Goal: Information Seeking & Learning: Check status

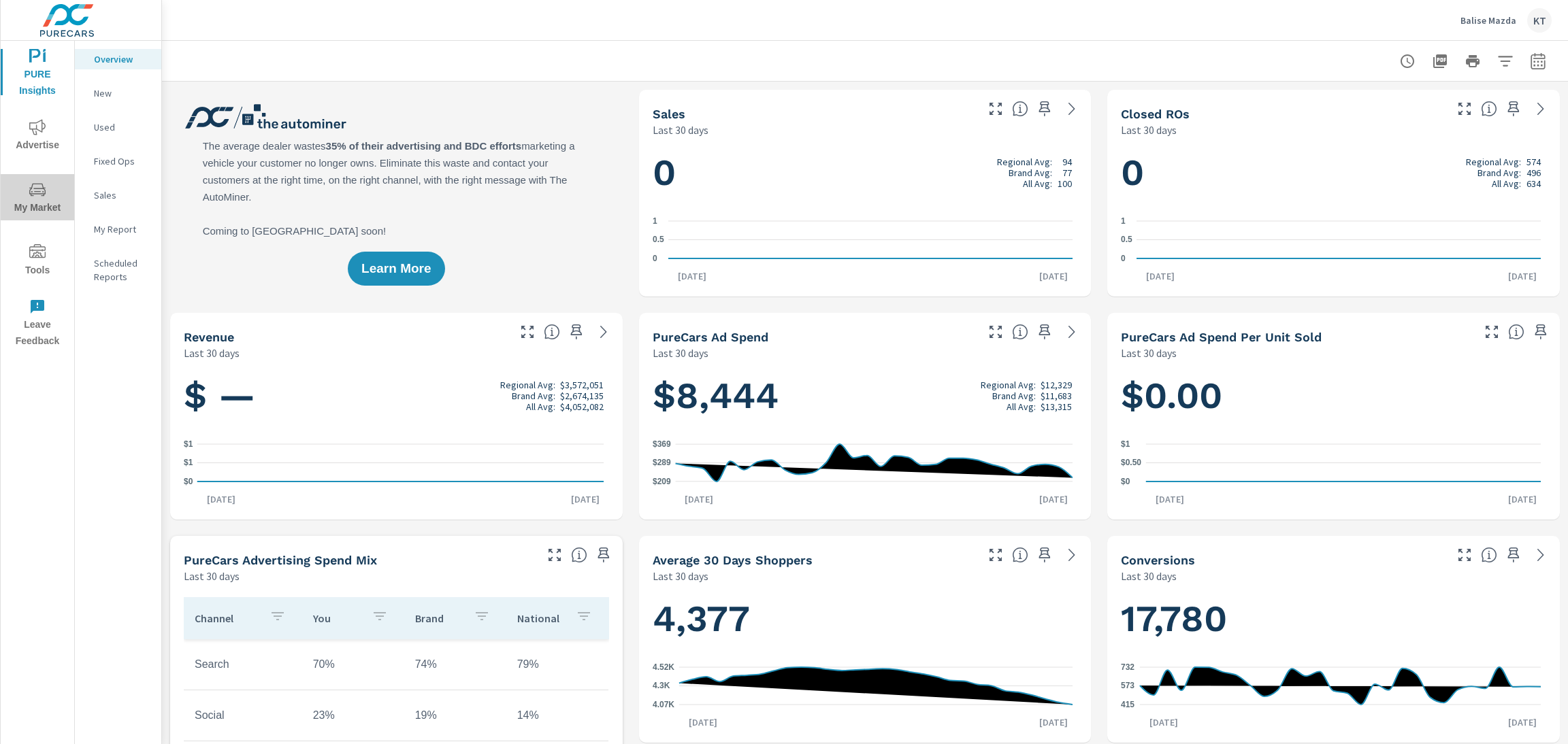
click at [25, 200] on span "My Market" at bounding box center [37, 199] width 66 height 35
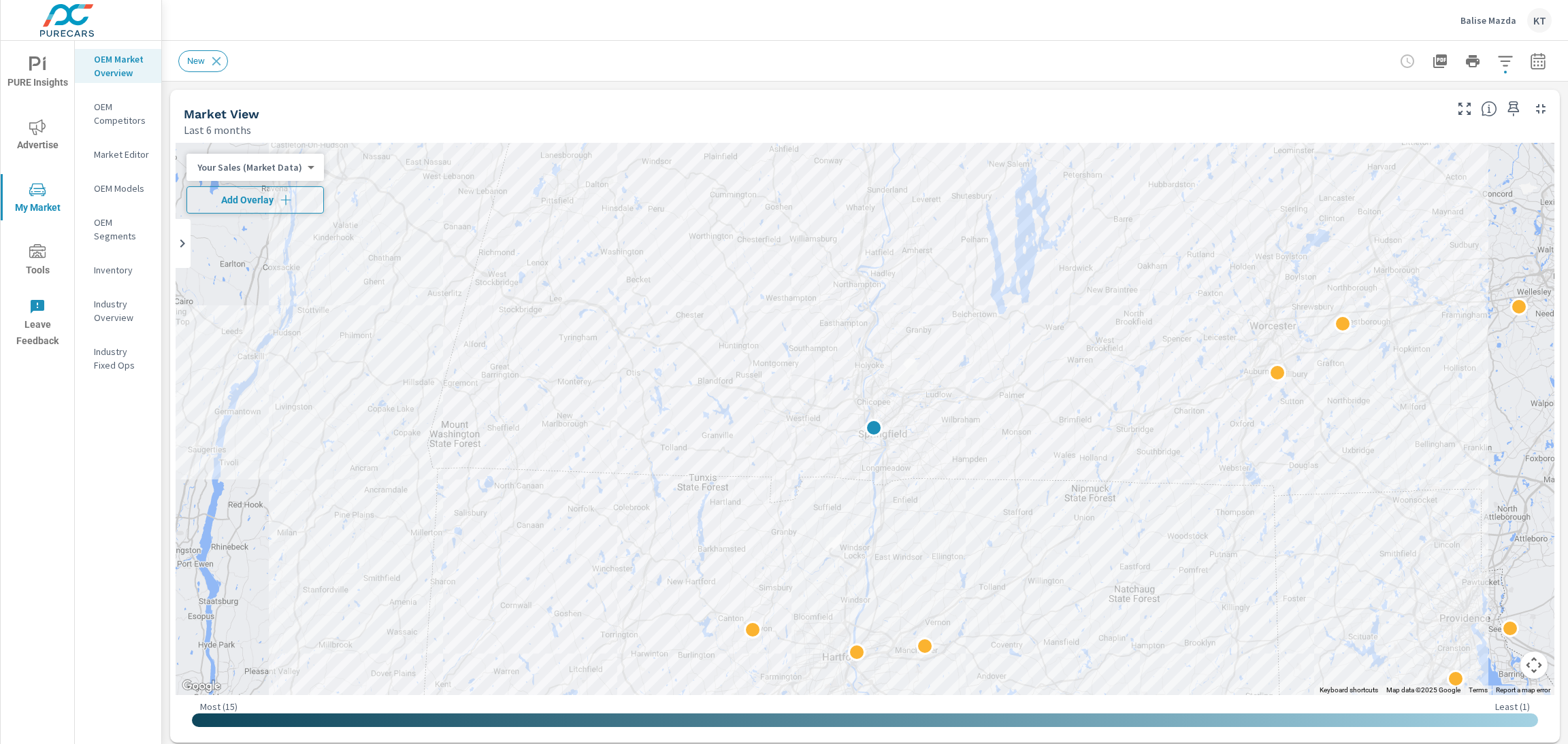
click at [237, 206] on span "Add Overlay" at bounding box center [255, 200] width 125 height 14
click at [27, 136] on span "Advertise" at bounding box center [37, 136] width 66 height 35
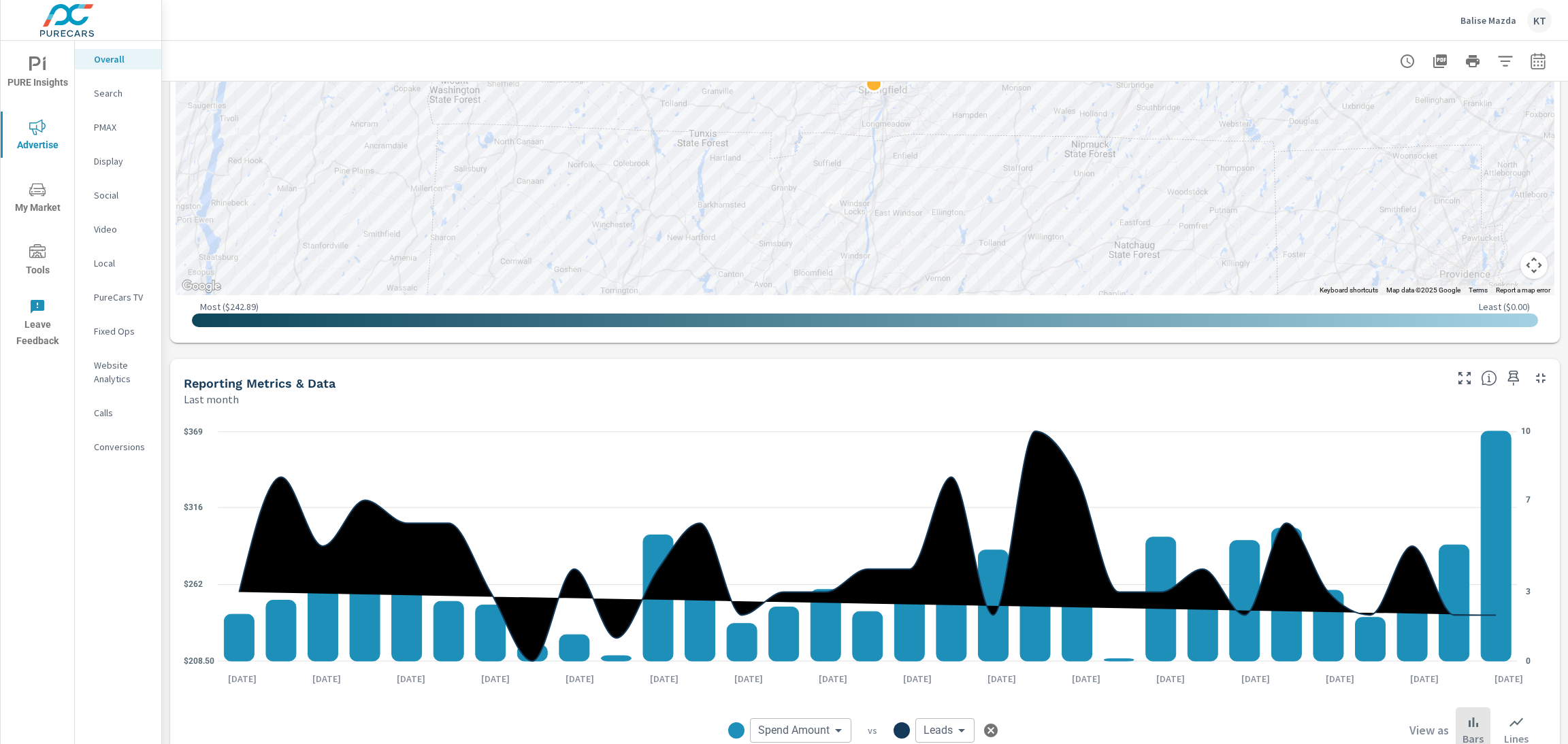
scroll to position [815, 0]
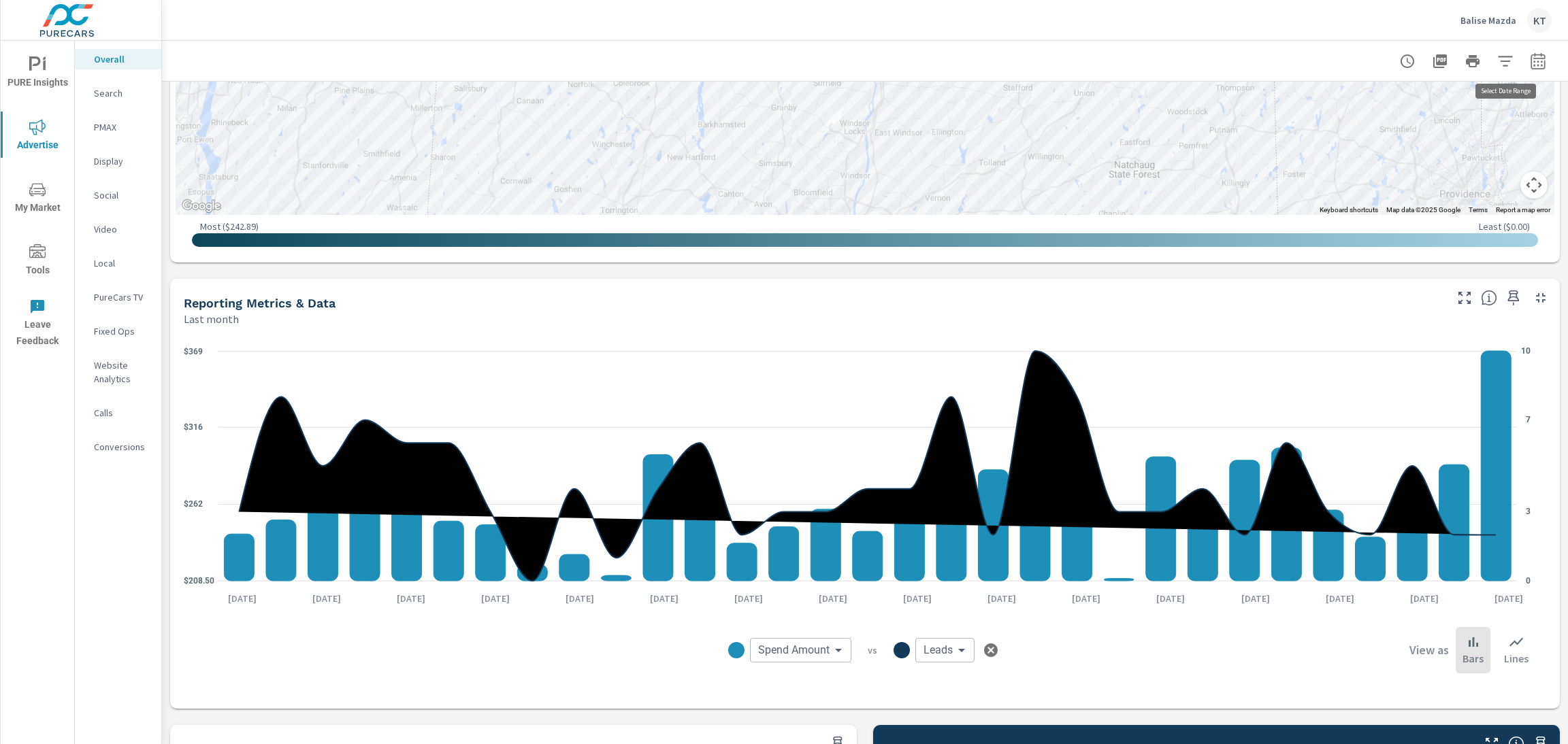
click at [1530, 59] on icon "button" at bounding box center [1538, 61] width 17 height 17
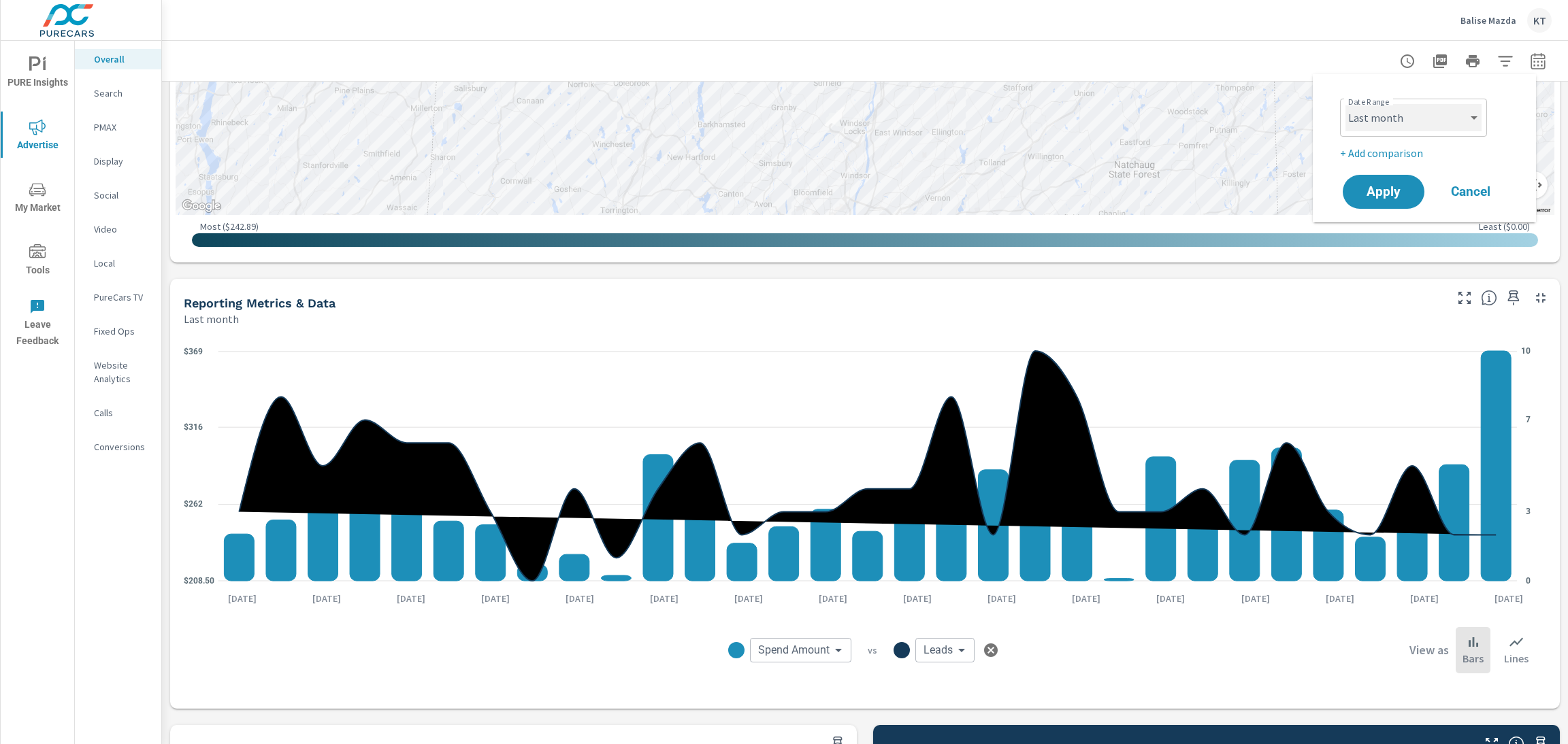
click at [1398, 108] on select "Custom Yesterday Last week Last 7 days Last 14 days Last 30 days Last 45 days L…" at bounding box center [1414, 117] width 136 height 27
click at [1346, 104] on select "Custom Yesterday Last week Last 7 days Last 14 days Last 30 days Last 45 days L…" at bounding box center [1414, 117] width 136 height 27
select select "Year to date"
click at [1385, 195] on span "Apply" at bounding box center [1383, 192] width 56 height 13
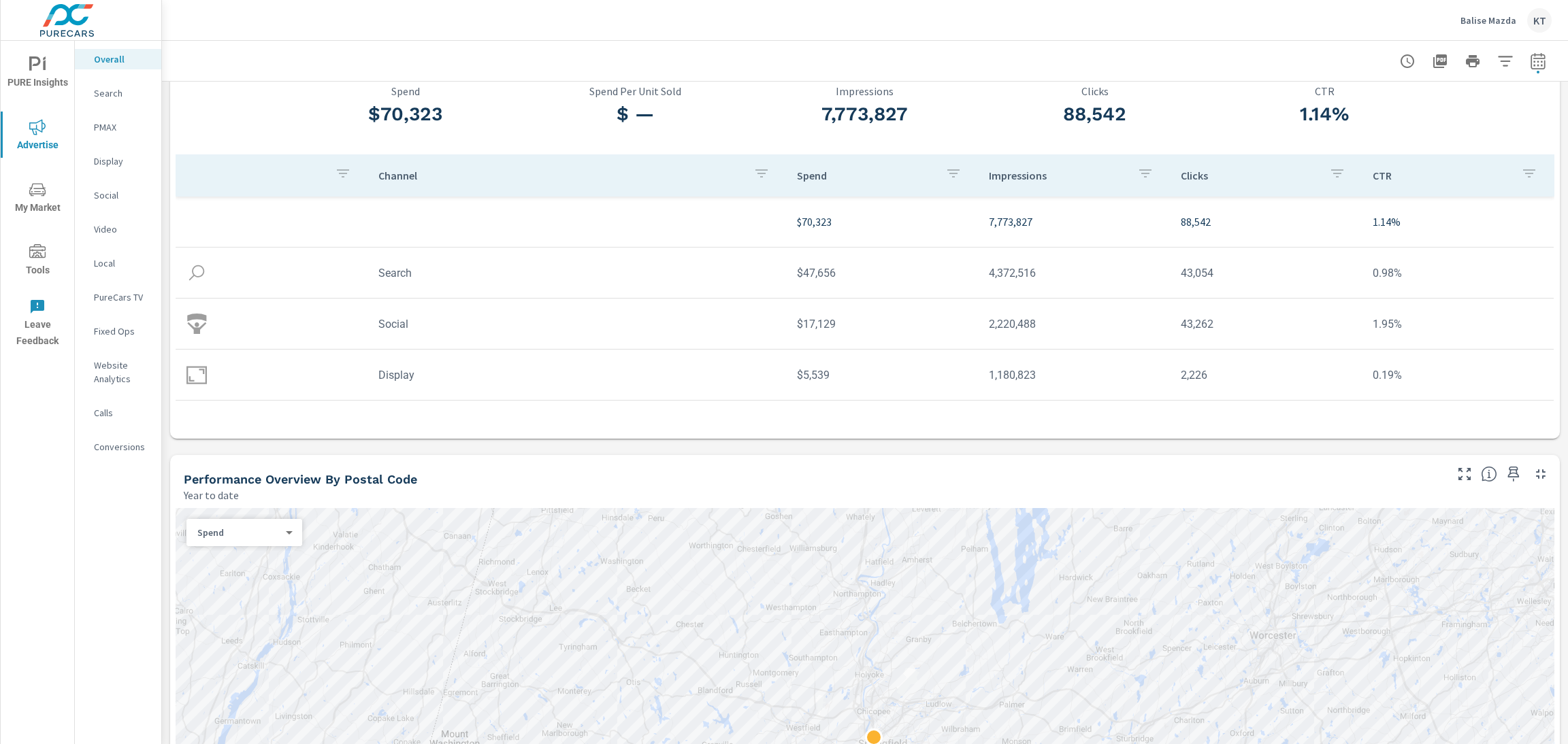
scroll to position [64, 0]
